Goal: Task Accomplishment & Management: Manage account settings

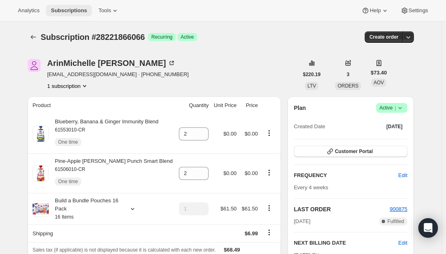
click at [70, 11] on span "Subscriptions" at bounding box center [69, 10] width 36 height 7
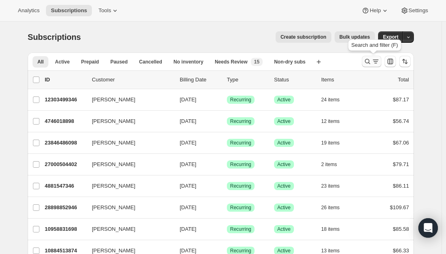
click at [374, 63] on icon "Search and filter results" at bounding box center [376, 61] width 8 height 8
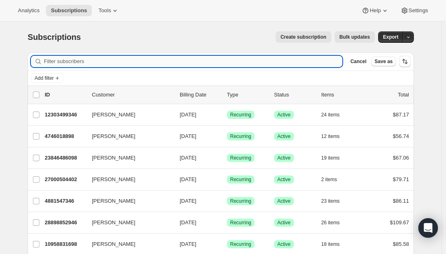
click at [182, 59] on input "Filter subscribers" at bounding box center [193, 61] width 299 height 11
paste input "[EMAIL_ADDRESS][DOMAIN_NAME]"
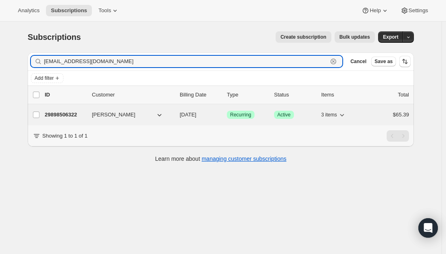
type input "[EMAIL_ADDRESS][DOMAIN_NAME]"
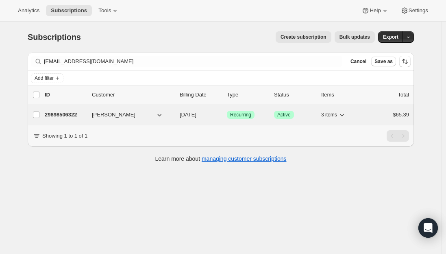
click at [67, 113] on p "29898506322" at bounding box center [65, 115] width 41 height 8
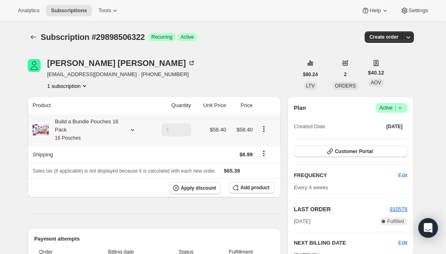
click at [100, 132] on div "Build a Bundle Pouches 16 Pack 16 Pouches" at bounding box center [85, 130] width 73 height 24
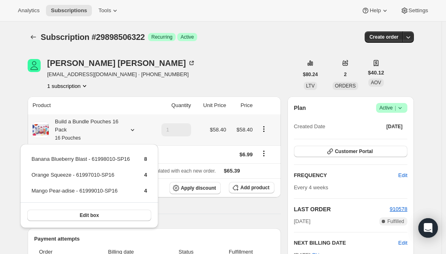
click at [78, 159] on td "Banana Blueberry Blast - 61998010-SP16" at bounding box center [80, 162] width 99 height 15
copy td "Banana Blueberry Blast - 61998010-SP16"
click at [259, 184] on span "Add product" at bounding box center [254, 187] width 29 height 7
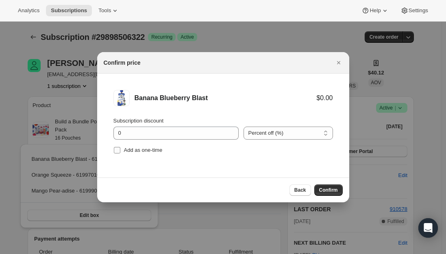
click at [118, 150] on input "Add as one-time" at bounding box center [117, 150] width 7 height 7
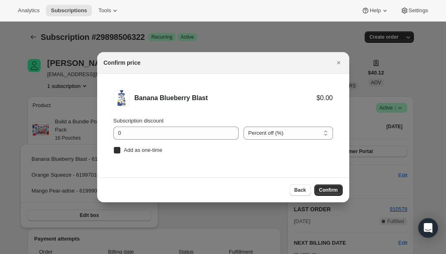
checkbox input "true"
click at [324, 190] on span "Confirm" at bounding box center [328, 190] width 19 height 7
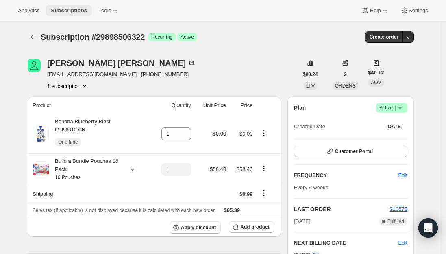
click at [69, 10] on span "Subscriptions" at bounding box center [69, 10] width 36 height 7
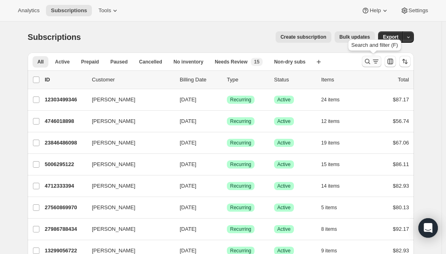
click at [372, 62] on icon "Search and filter results" at bounding box center [368, 61] width 8 height 8
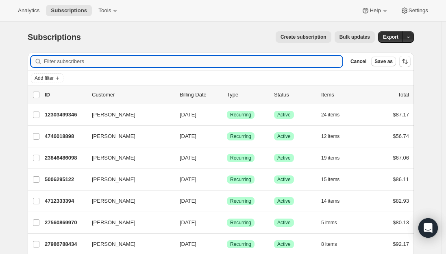
click at [167, 60] on input "Filter subscribers" at bounding box center [193, 61] width 299 height 11
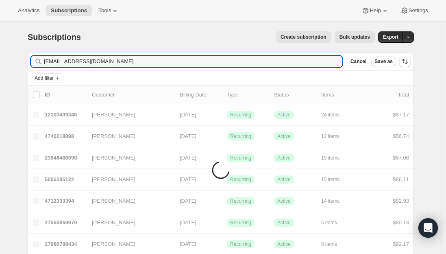
type input "[EMAIL_ADDRESS][DOMAIN_NAME]"
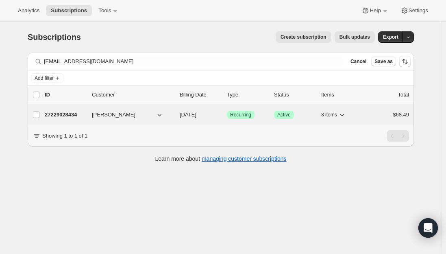
click at [59, 116] on p "27229028434" at bounding box center [65, 115] width 41 height 8
